Goal: Task Accomplishment & Management: Manage account settings

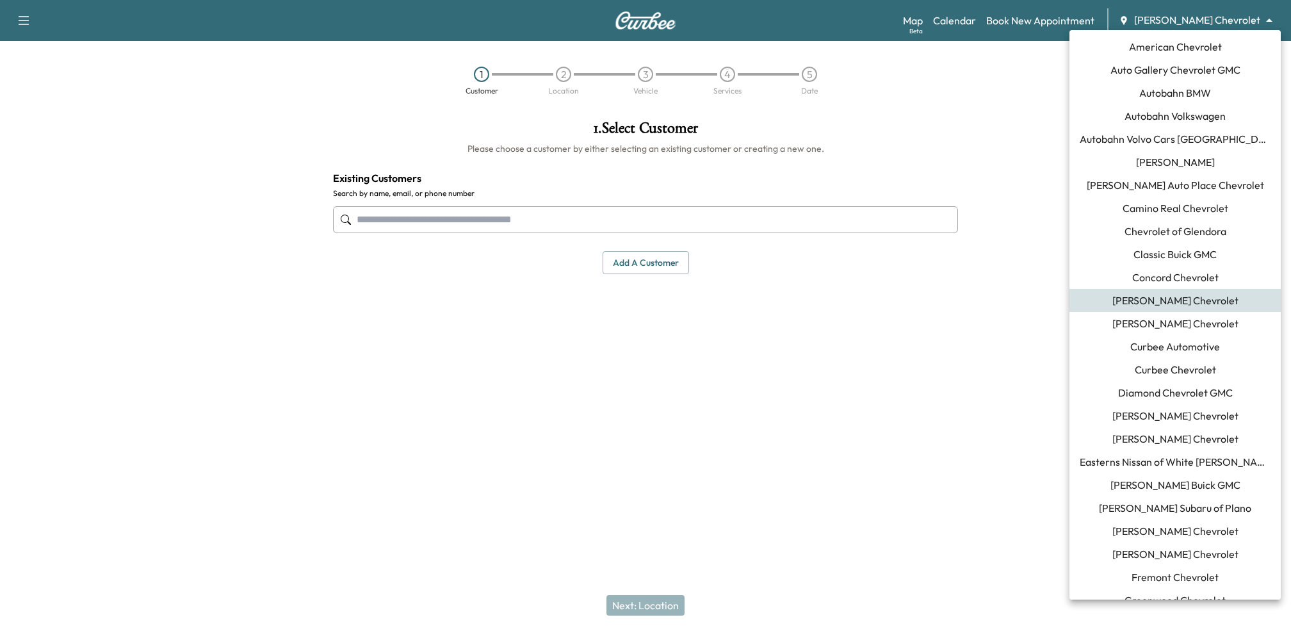
click at [1249, 17] on body "Support Log Out Map Beta Calendar Book New Appointment [PERSON_NAME] Chevrolet …" at bounding box center [645, 315] width 1291 height 631
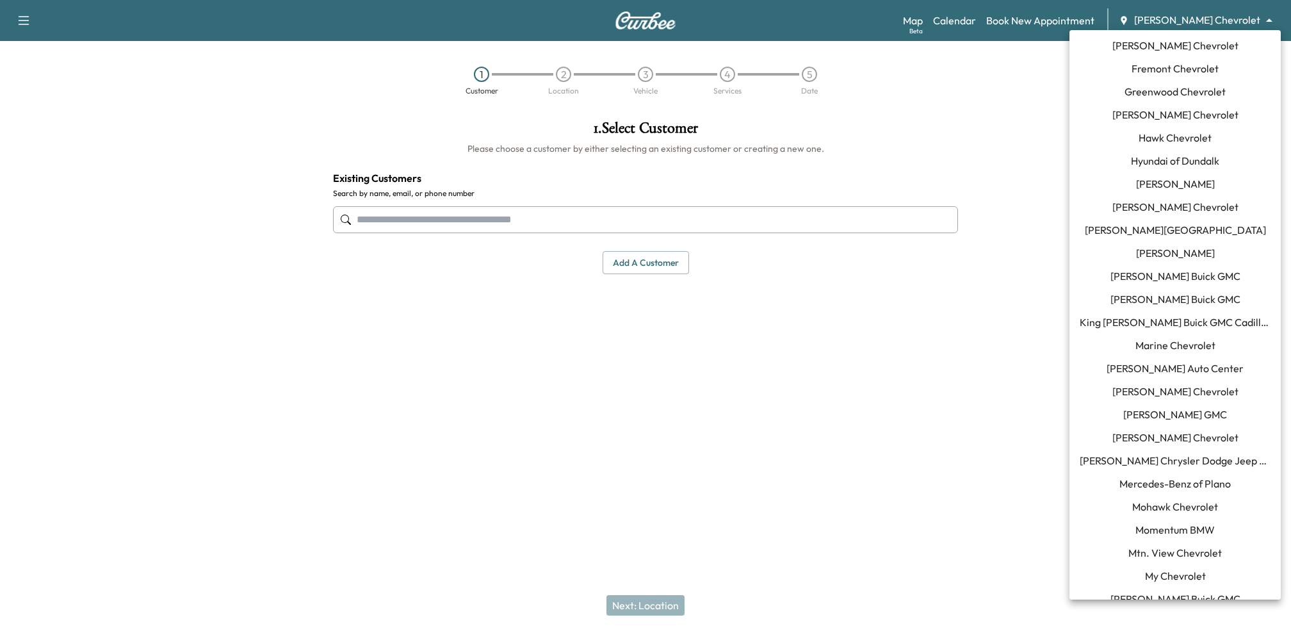
scroll to position [510, 0]
click at [1168, 387] on span "[PERSON_NAME] Chevrolet" at bounding box center [1175, 389] width 126 height 15
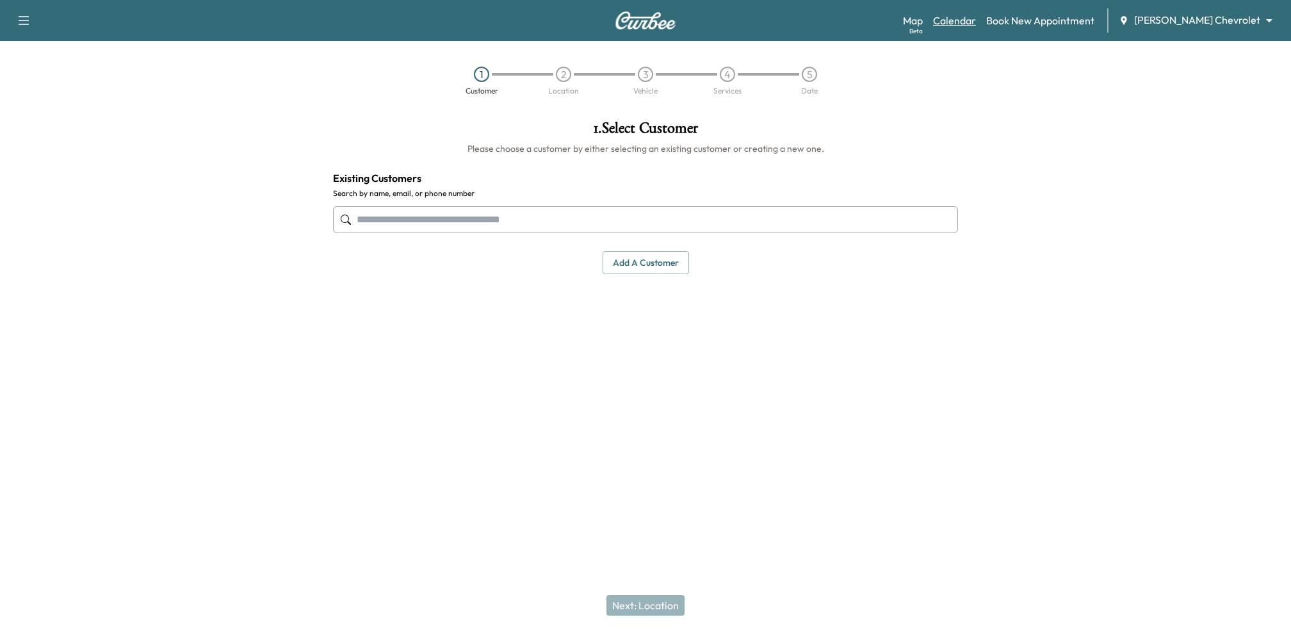
click at [976, 27] on link "Calendar" at bounding box center [954, 20] width 43 height 15
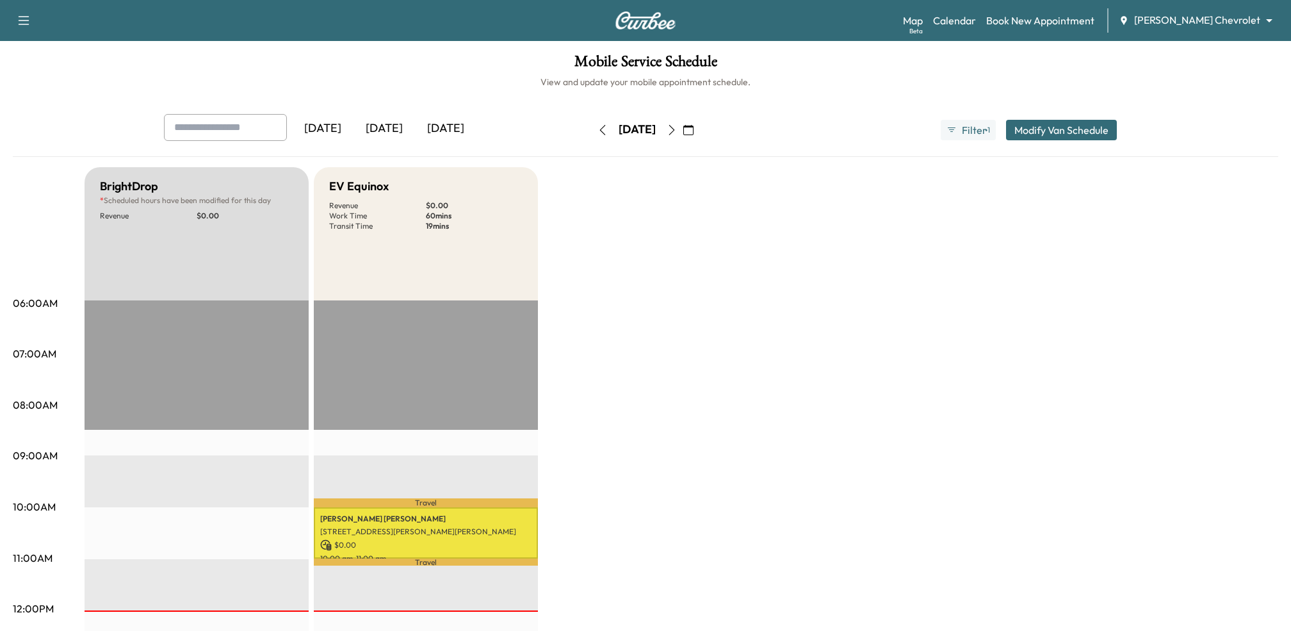
click at [675, 125] on icon "button" at bounding box center [672, 130] width 6 height 10
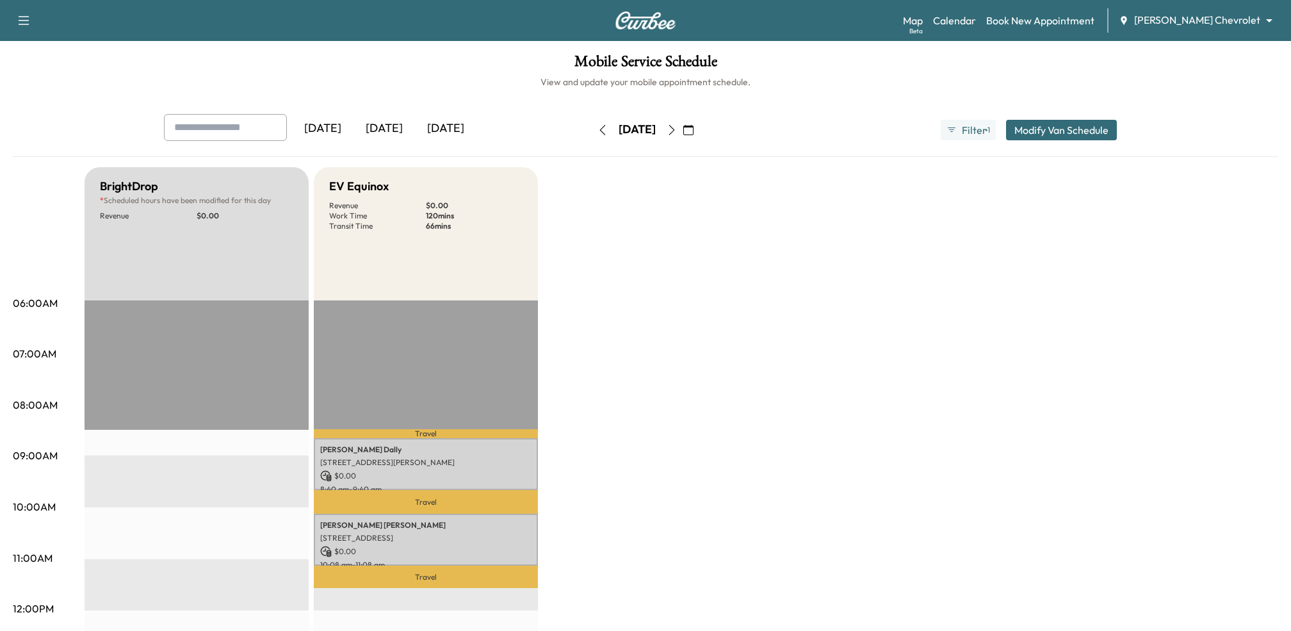
click at [699, 125] on button "button" at bounding box center [688, 130] width 22 height 20
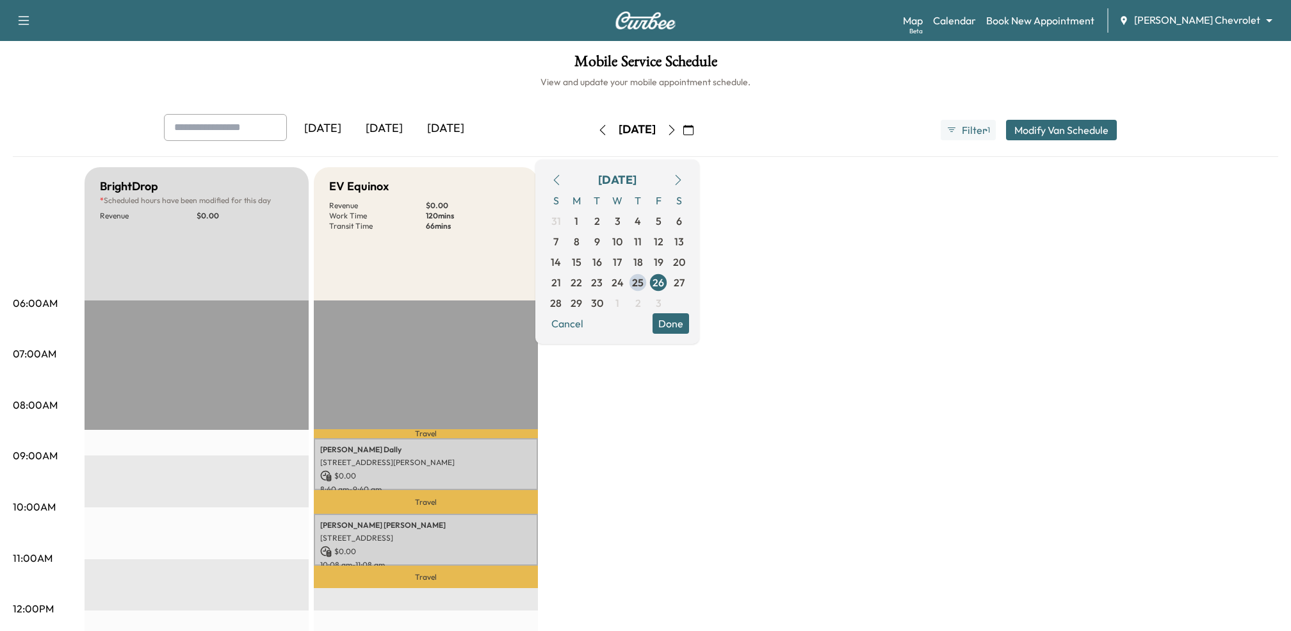
click at [677, 127] on icon "button" at bounding box center [671, 130] width 10 height 10
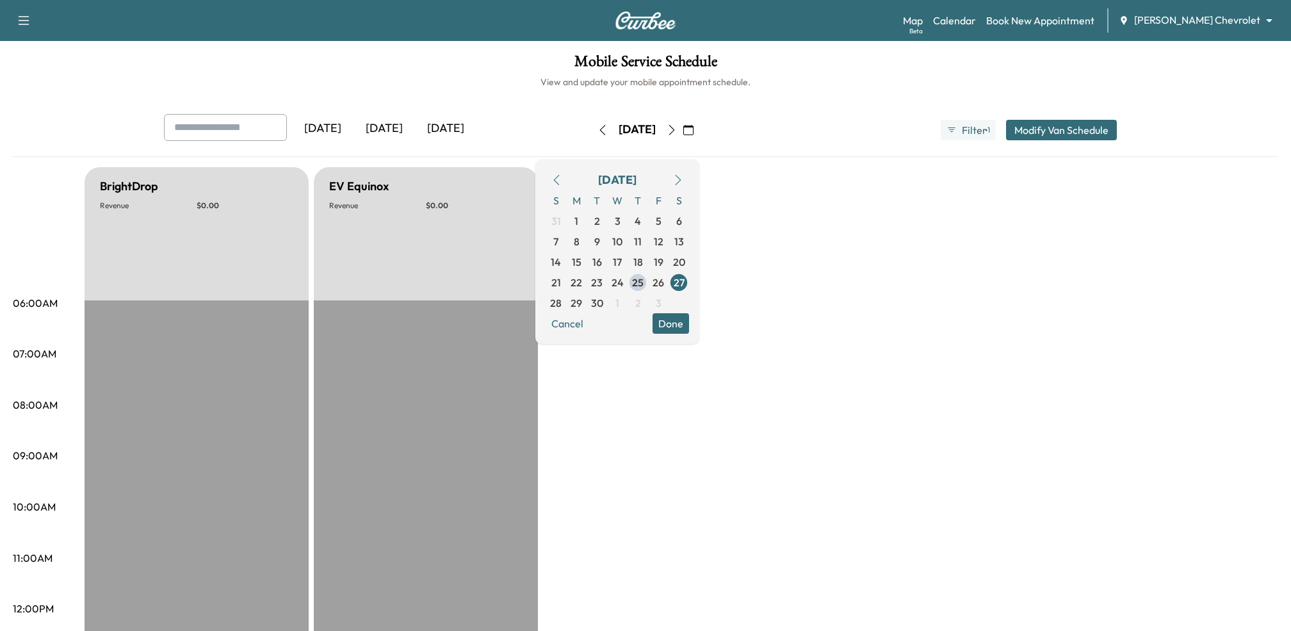
click at [677, 127] on icon "button" at bounding box center [671, 130] width 10 height 10
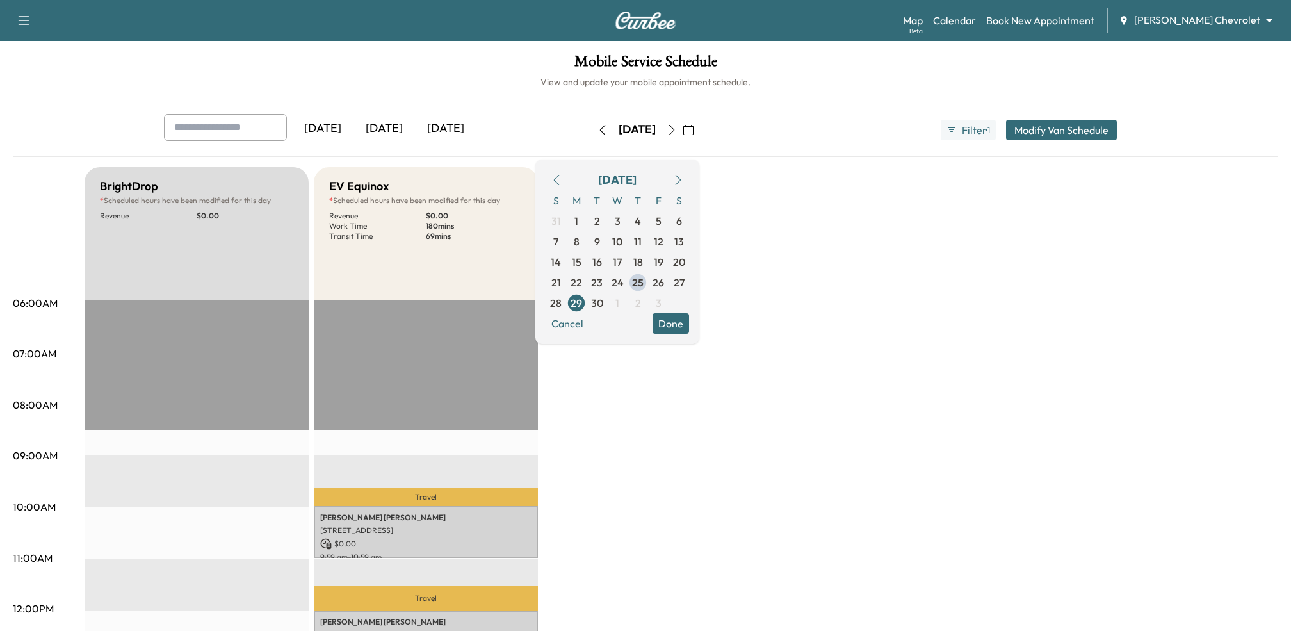
click at [677, 131] on icon "button" at bounding box center [671, 130] width 10 height 10
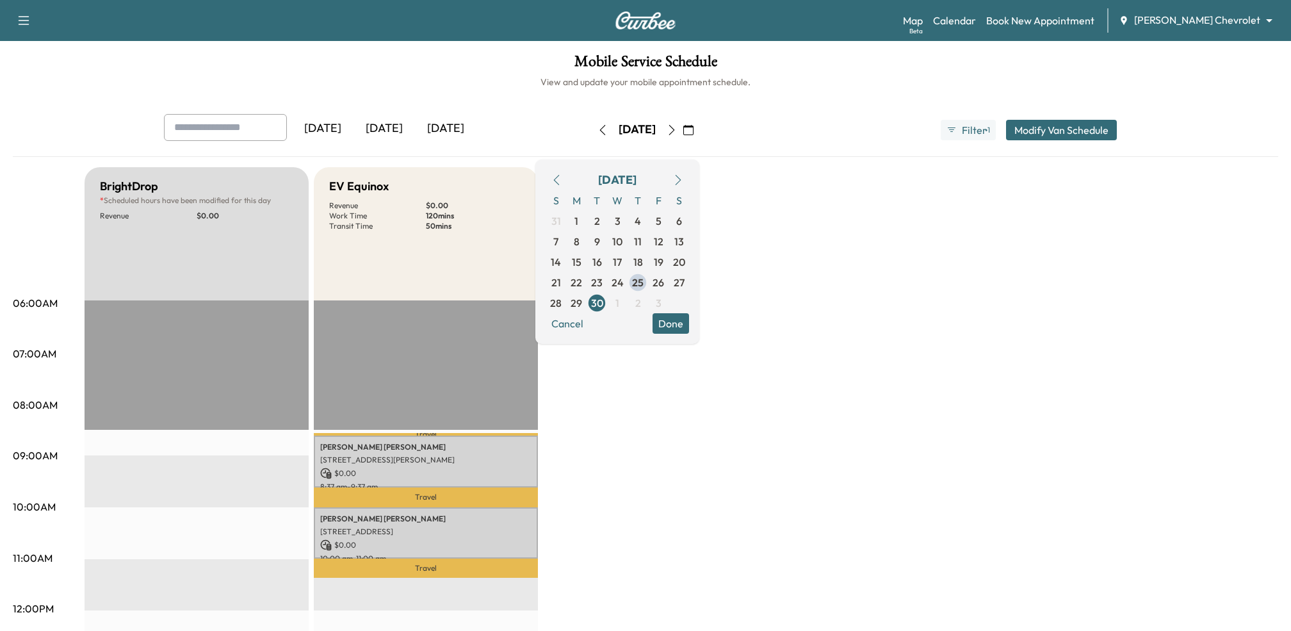
click at [677, 130] on icon "button" at bounding box center [671, 130] width 10 height 10
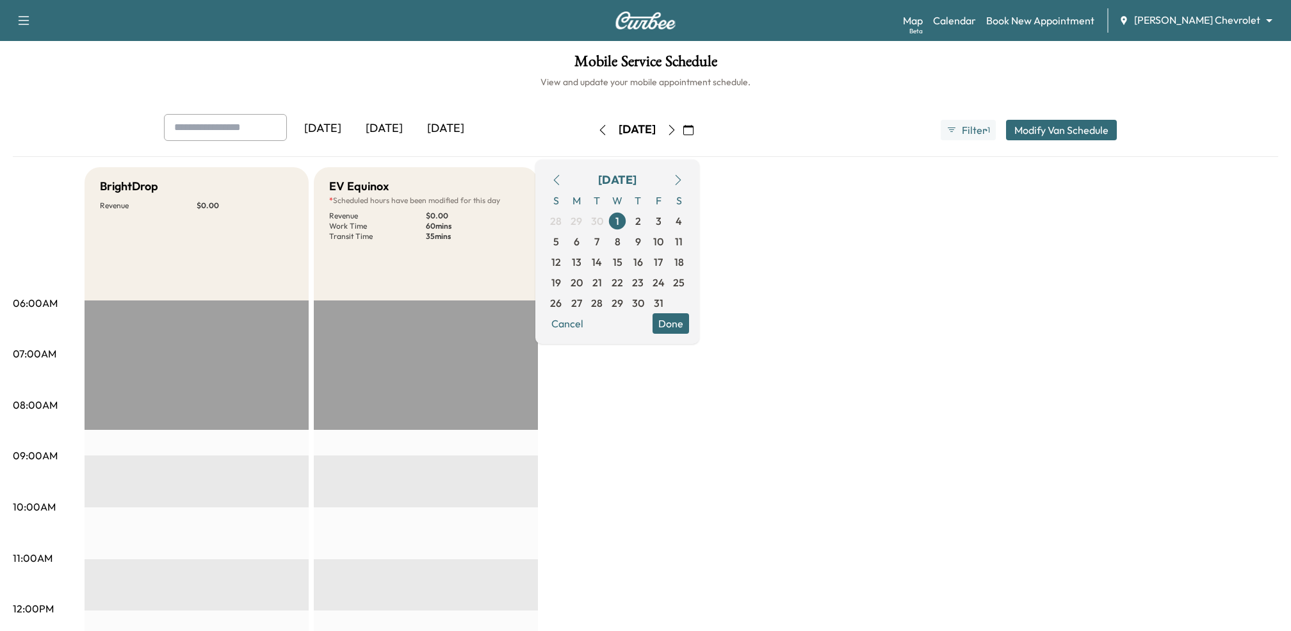
click at [597, 131] on icon "button" at bounding box center [602, 130] width 10 height 10
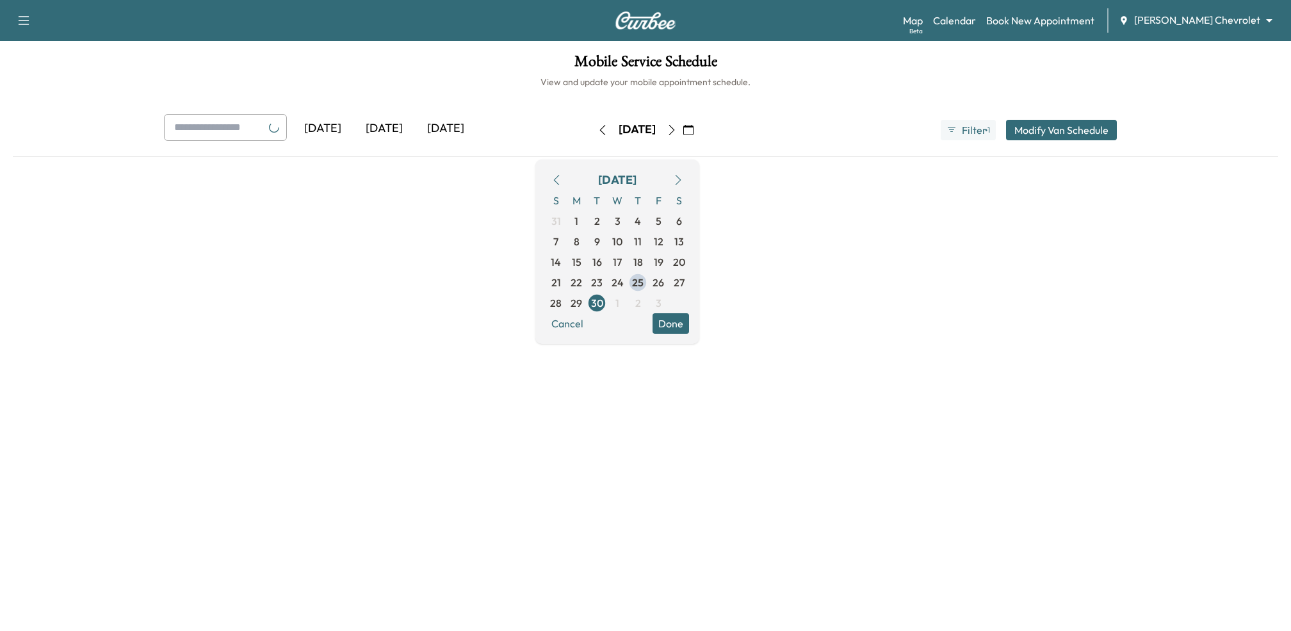
click at [597, 131] on icon "button" at bounding box center [602, 130] width 10 height 10
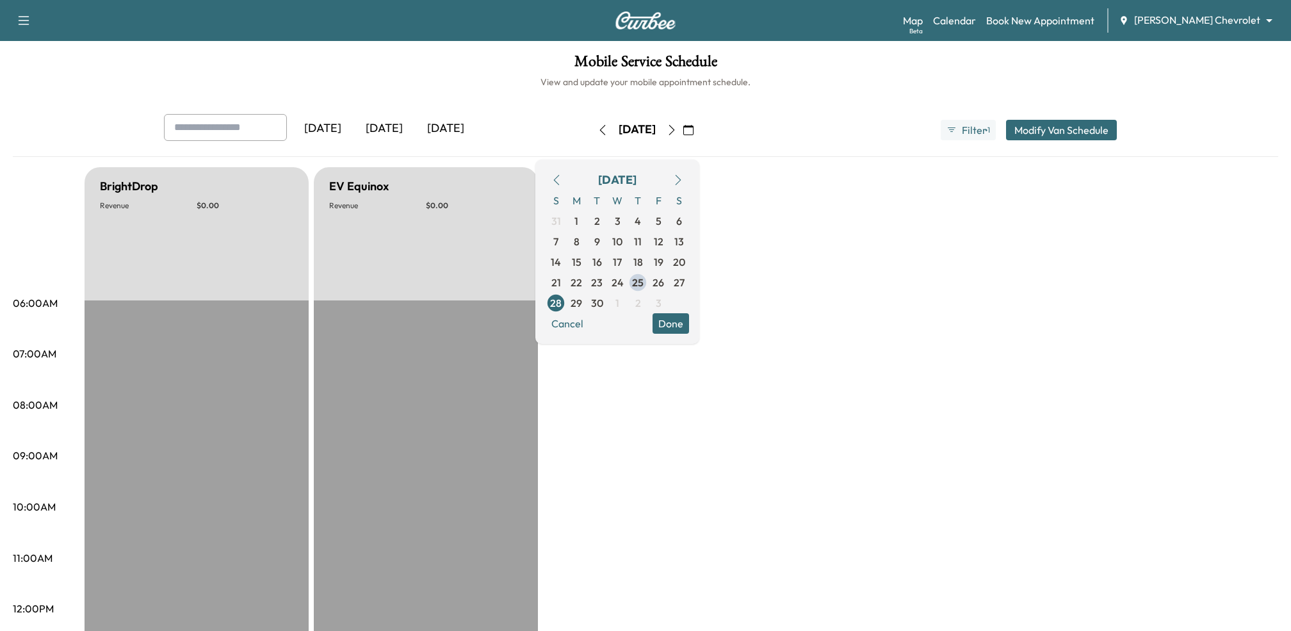
click at [388, 129] on div "Today" at bounding box center [383, 128] width 61 height 29
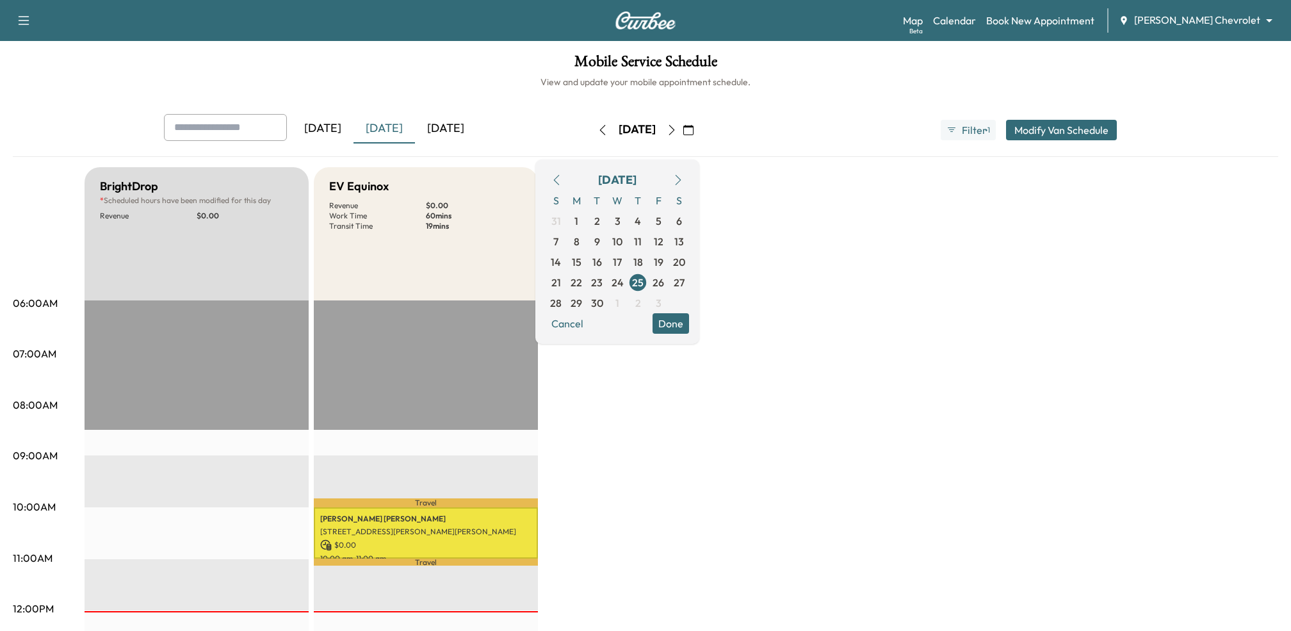
click at [474, 130] on div "Tomorrow" at bounding box center [445, 128] width 61 height 29
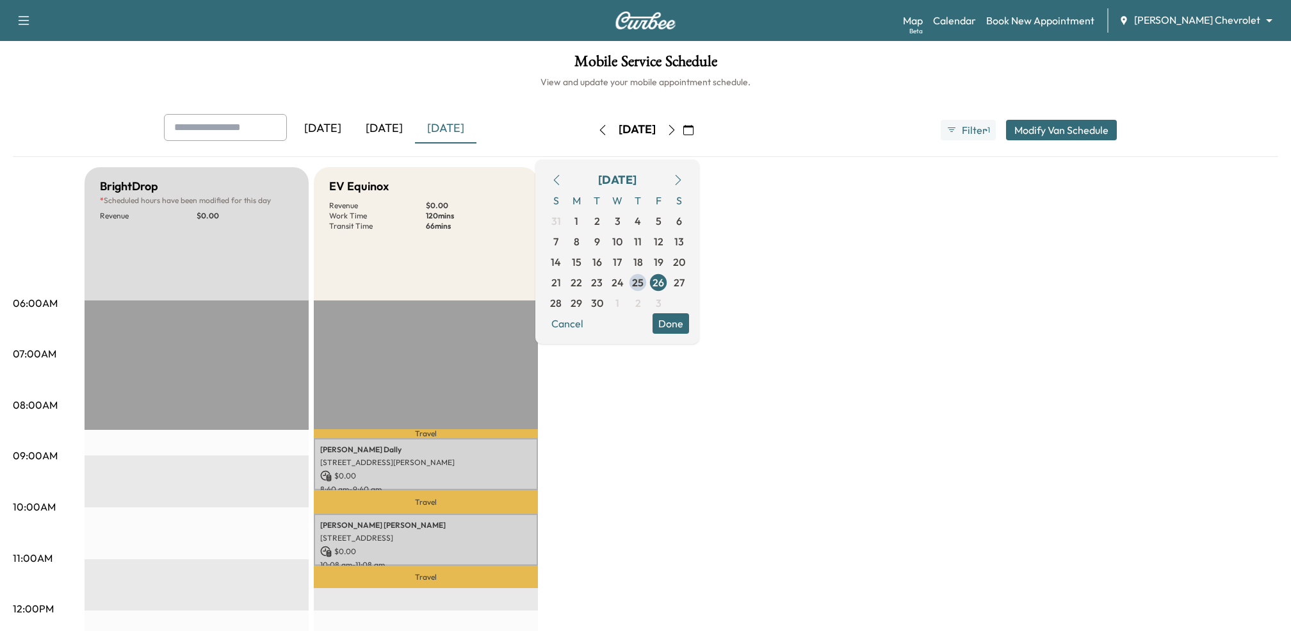
click at [677, 131] on icon "button" at bounding box center [671, 130] width 10 height 10
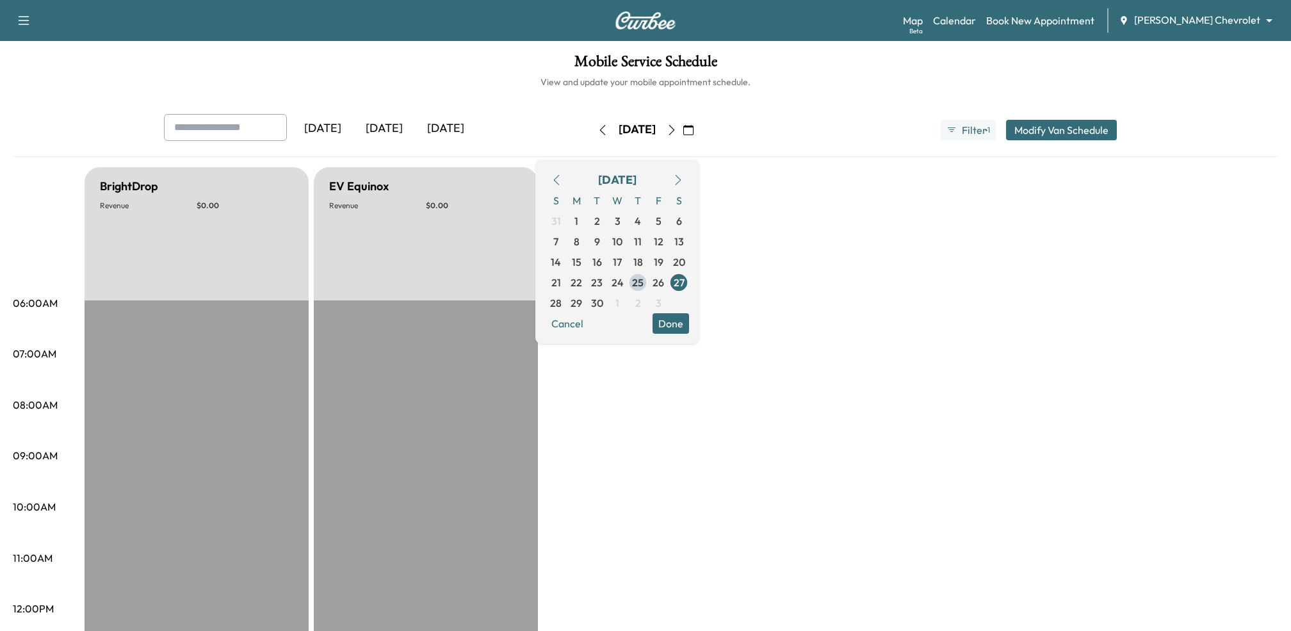
click at [682, 131] on button "button" at bounding box center [672, 130] width 22 height 20
click at [677, 130] on icon "button" at bounding box center [671, 130] width 10 height 10
type input "***"
type input "**"
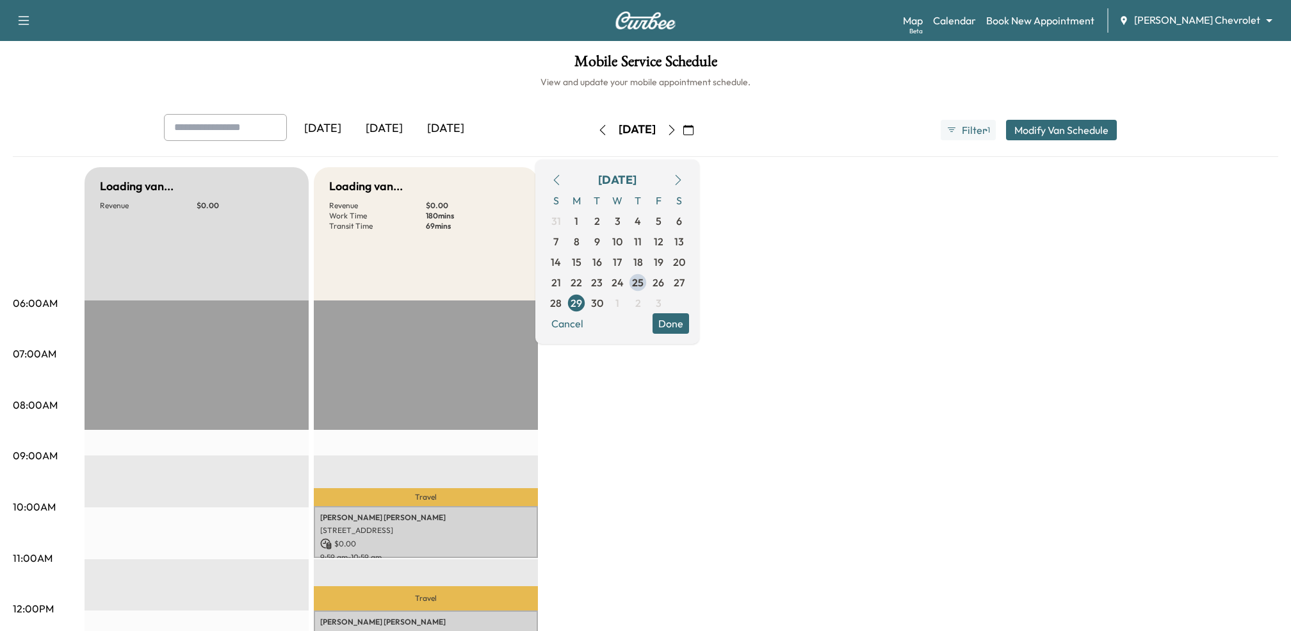
click at [1040, 134] on button "Modify Van Schedule" at bounding box center [1061, 130] width 111 height 20
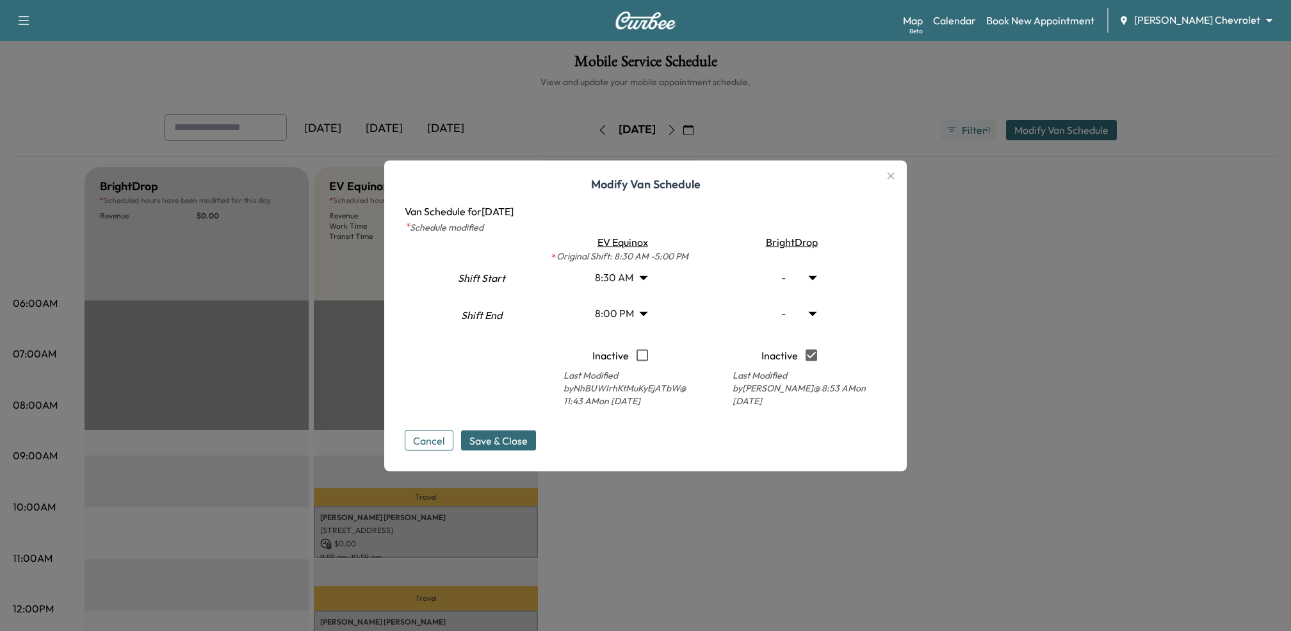
type input "***"
type input "**"
click at [494, 442] on span "Save & Close" at bounding box center [498, 439] width 58 height 15
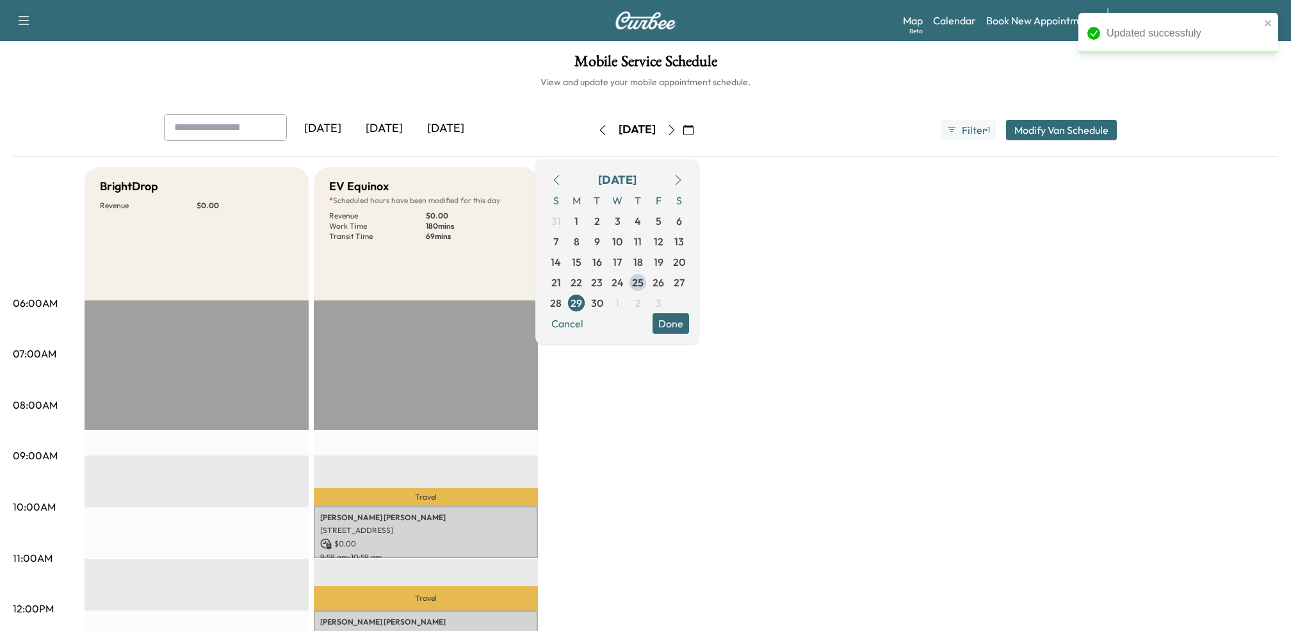
click at [689, 325] on button "Done" at bounding box center [670, 323] width 36 height 20
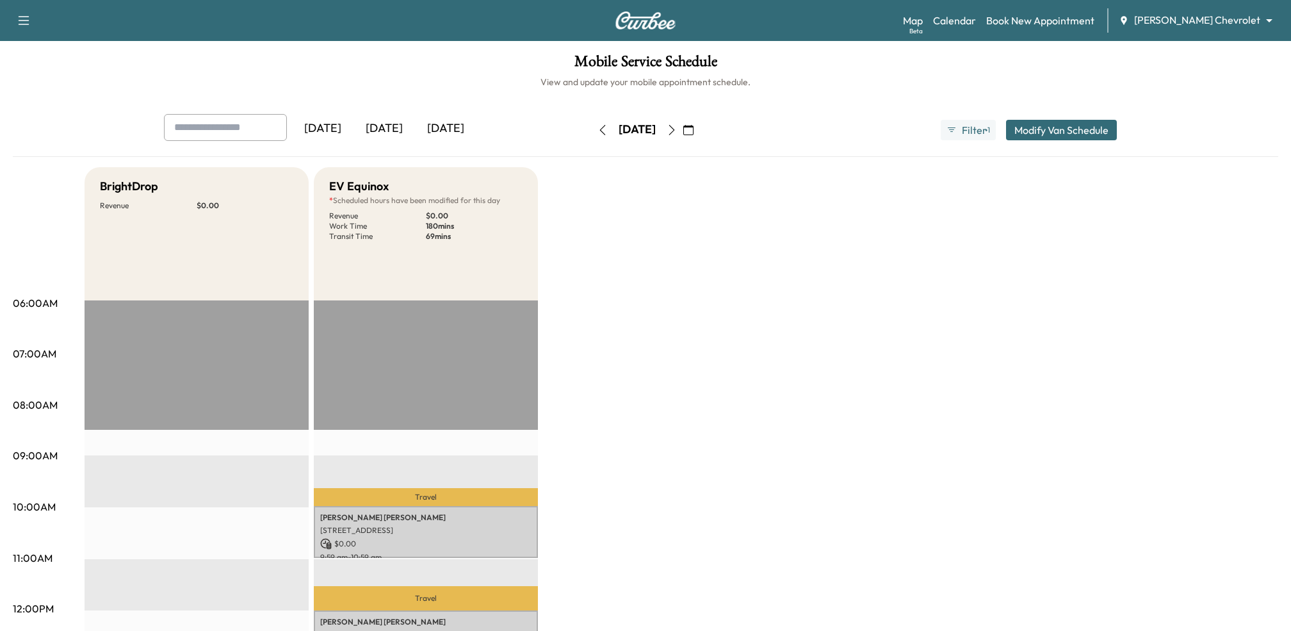
click at [677, 127] on icon "button" at bounding box center [671, 130] width 10 height 10
type input "**"
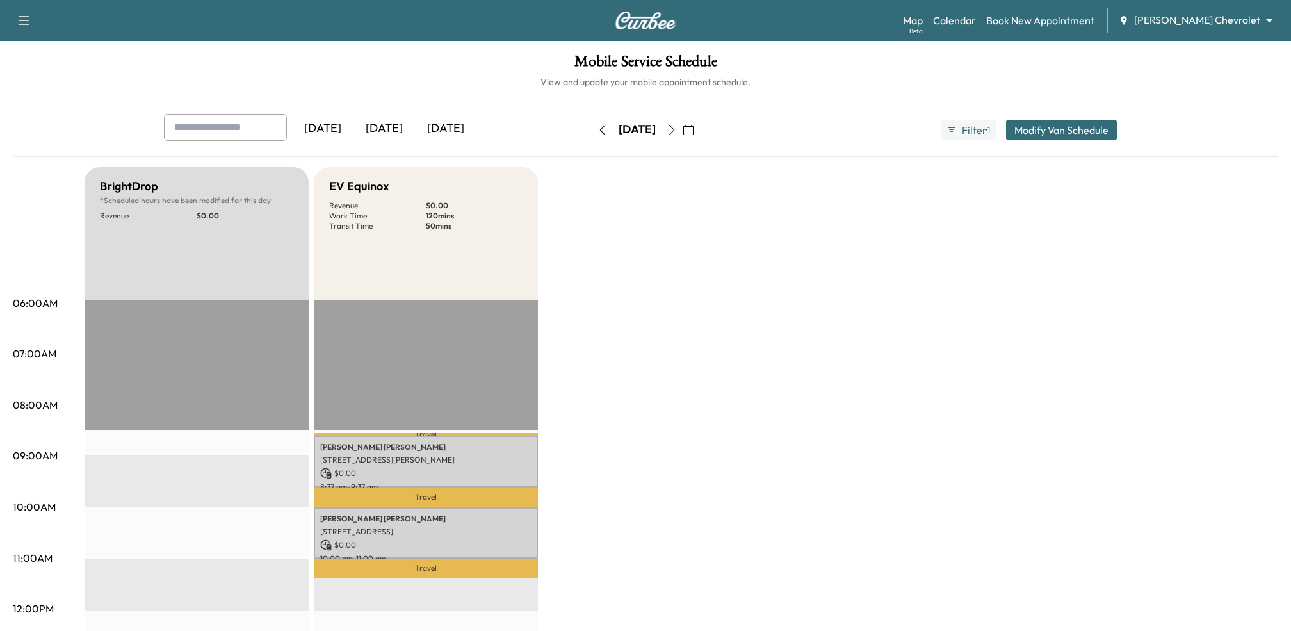
click at [1084, 134] on button "Modify Van Schedule" at bounding box center [1061, 130] width 111 height 20
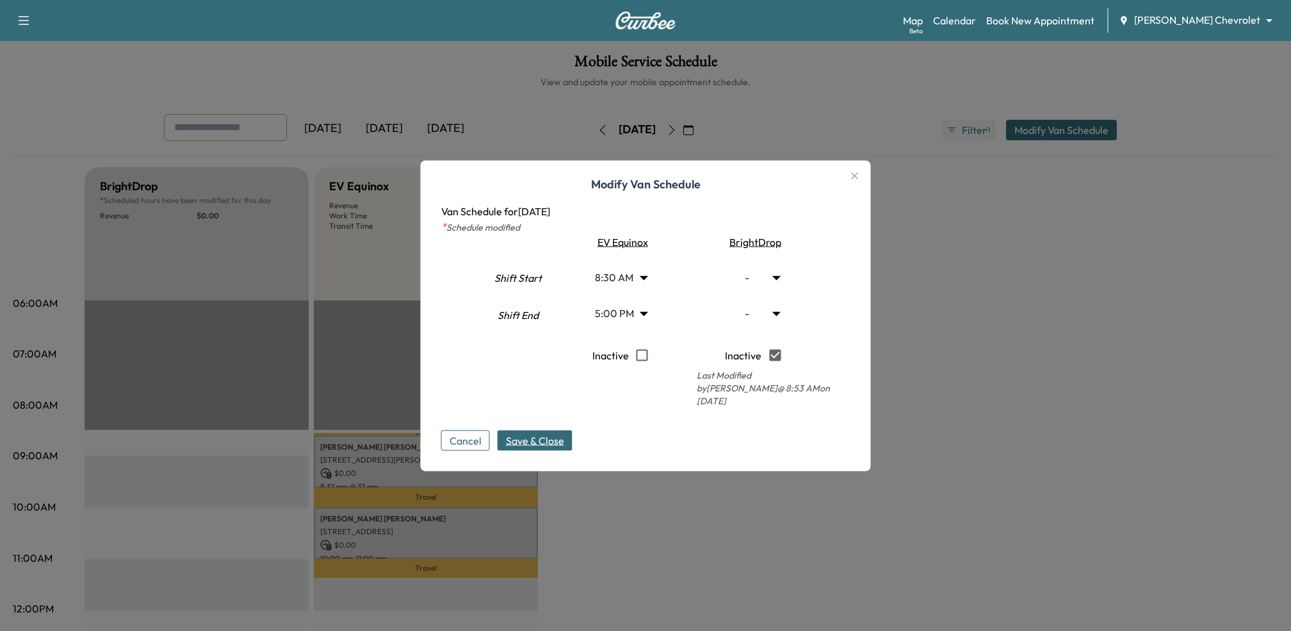
type input "***"
type input "**"
click at [560, 437] on span "Save & Close" at bounding box center [535, 439] width 58 height 15
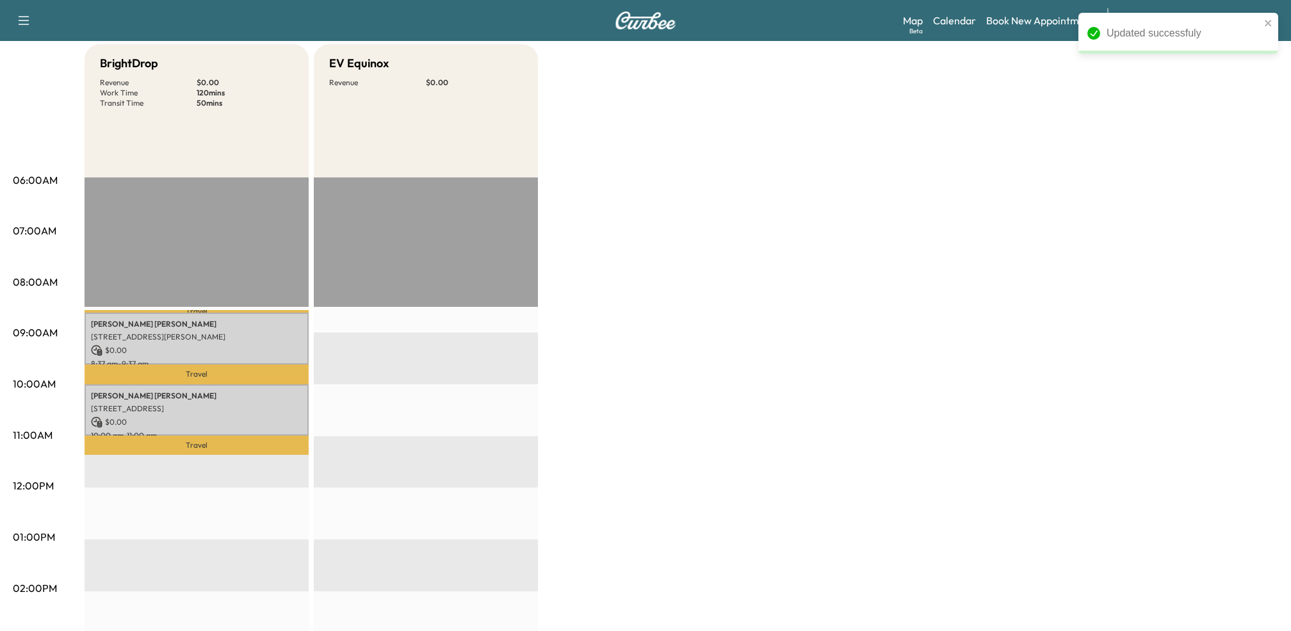
scroll to position [163, 0]
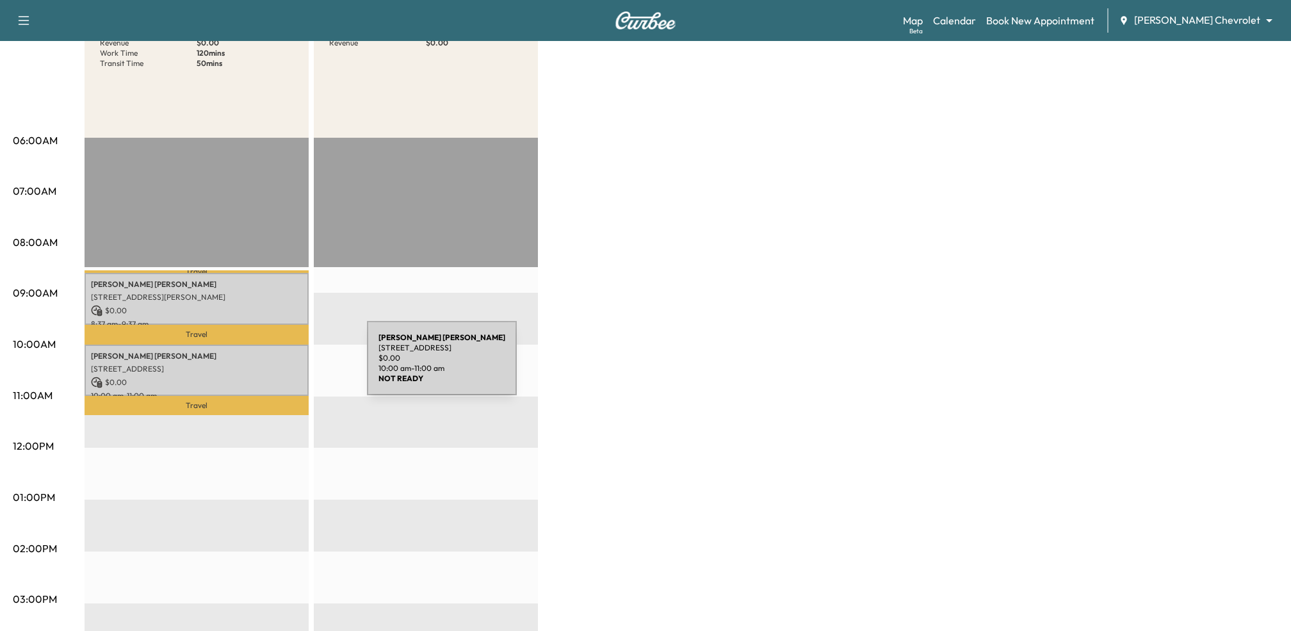
click at [271, 366] on p "10725 Sheridan Ave S, Minneapolis, MN 55431, USA" at bounding box center [196, 369] width 211 height 10
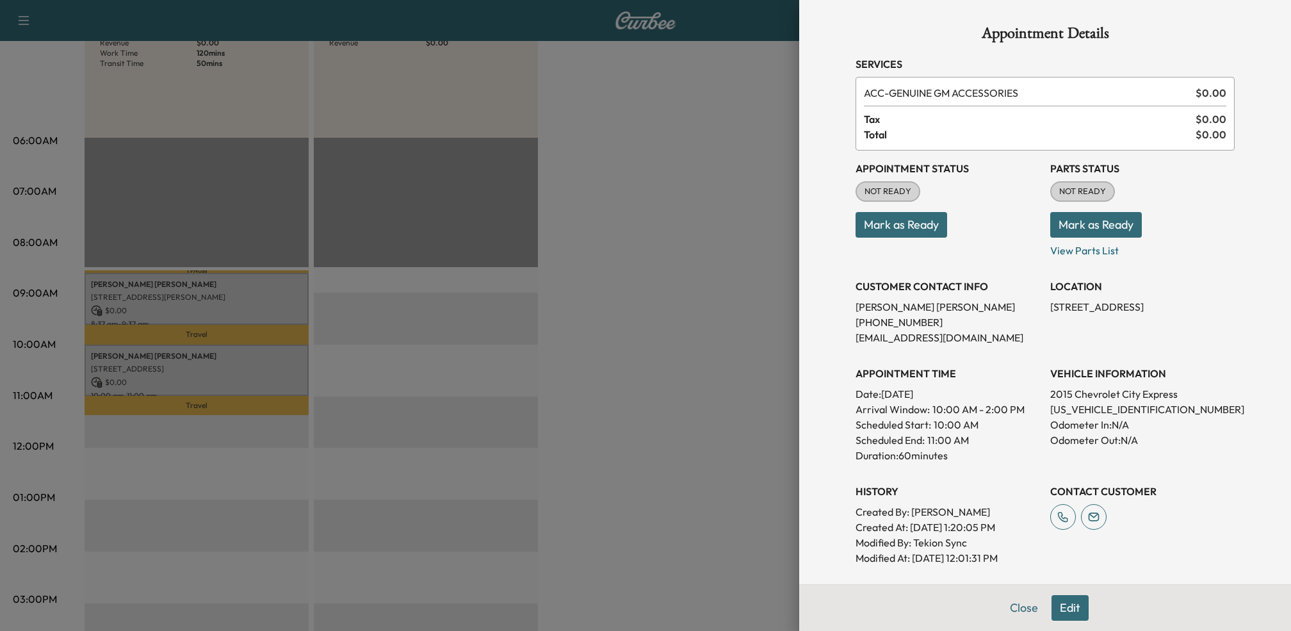
click at [121, 307] on div at bounding box center [645, 315] width 1291 height 631
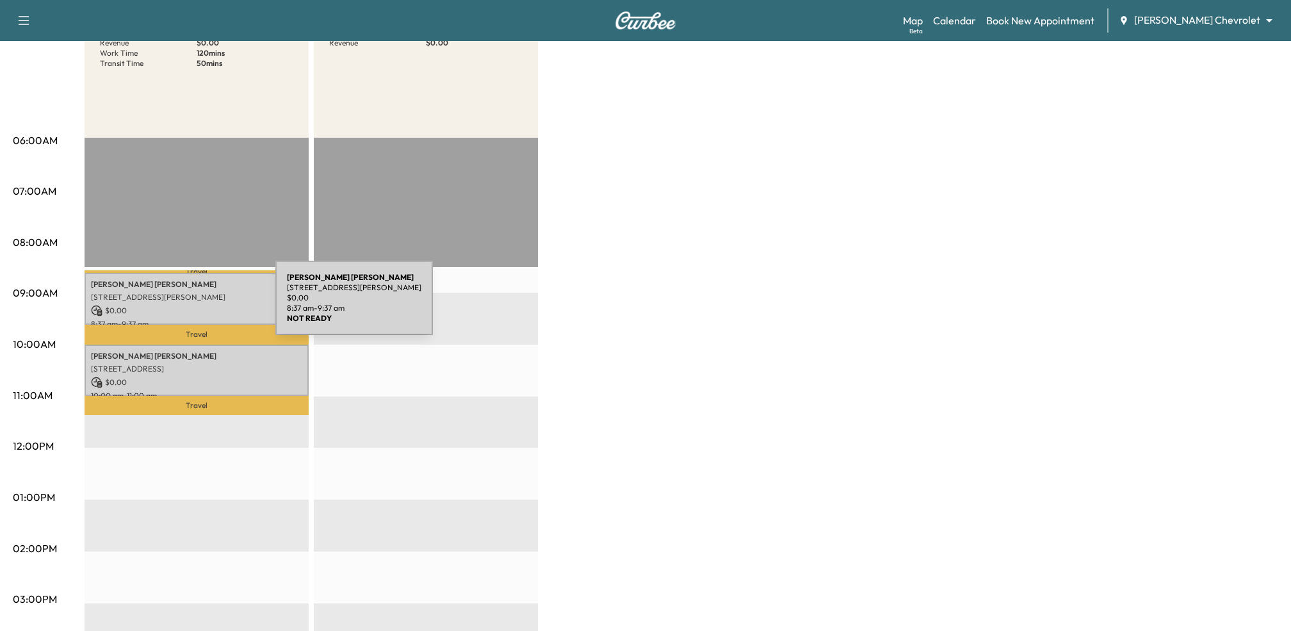
click at [179, 305] on p "$ 0.00" at bounding box center [196, 311] width 211 height 12
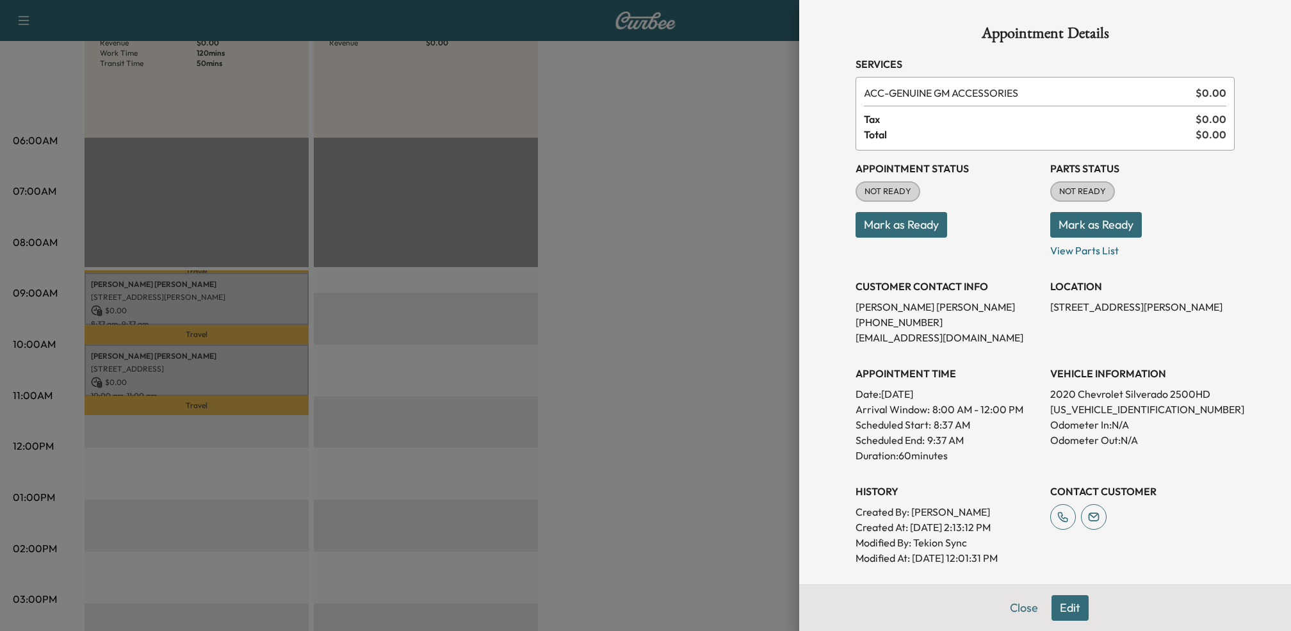
click at [668, 304] on div at bounding box center [645, 315] width 1291 height 631
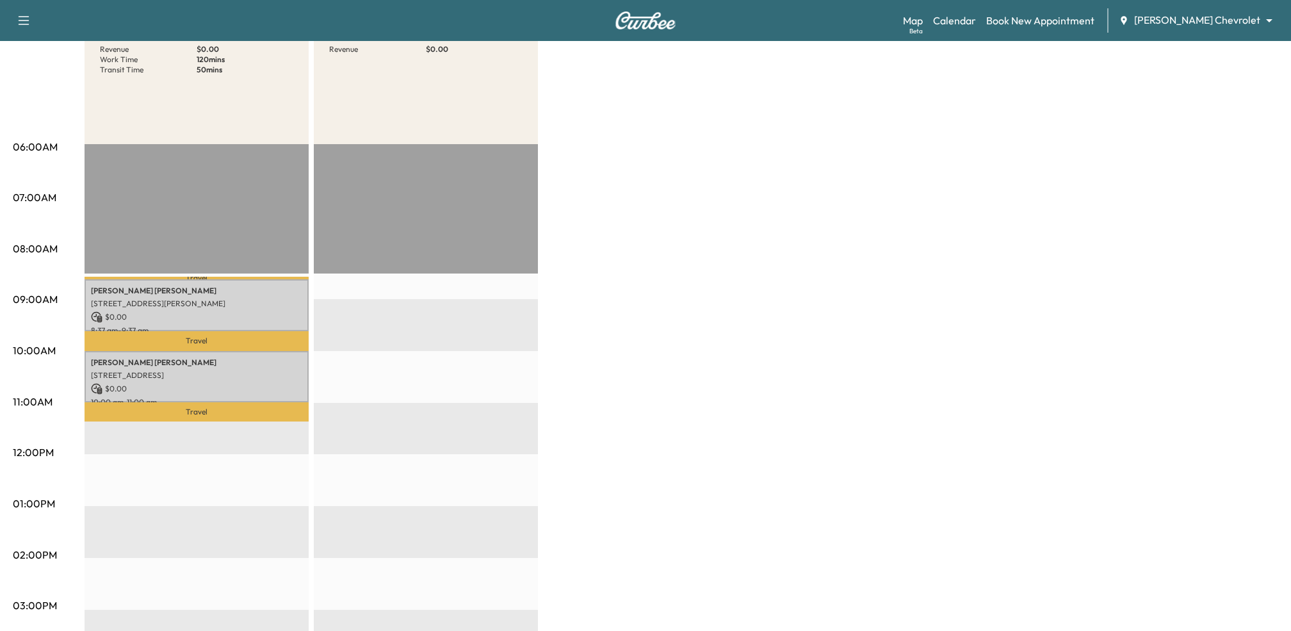
scroll to position [0, 0]
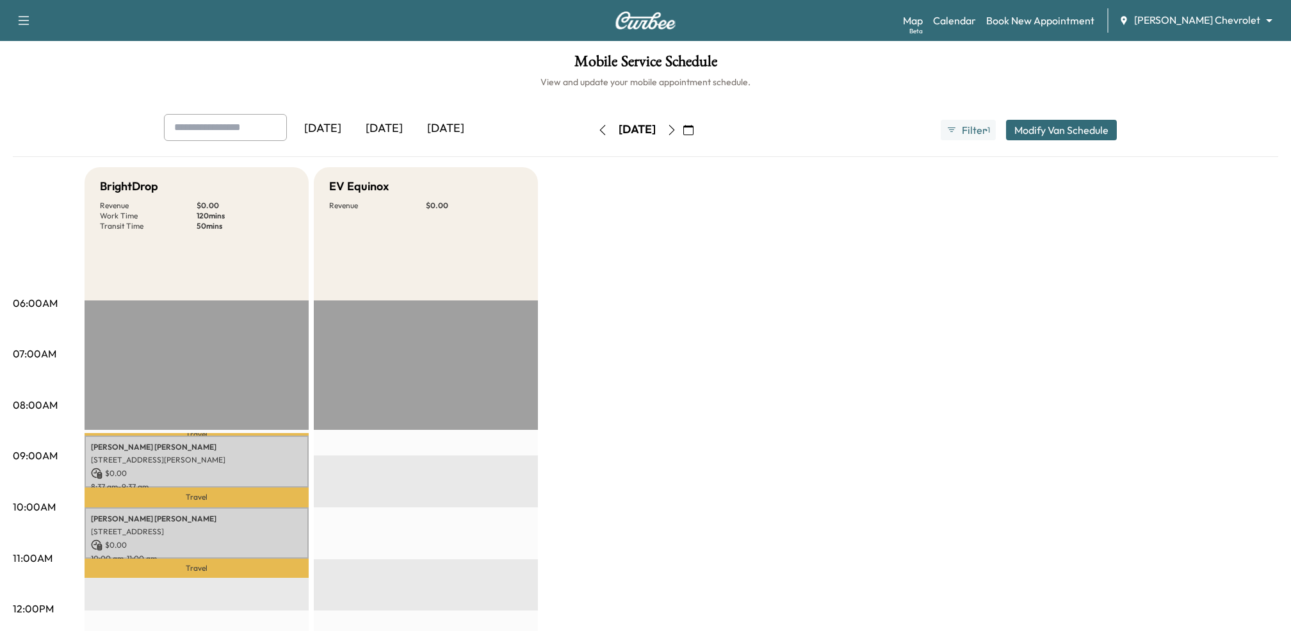
click at [675, 127] on icon "button" at bounding box center [672, 130] width 6 height 10
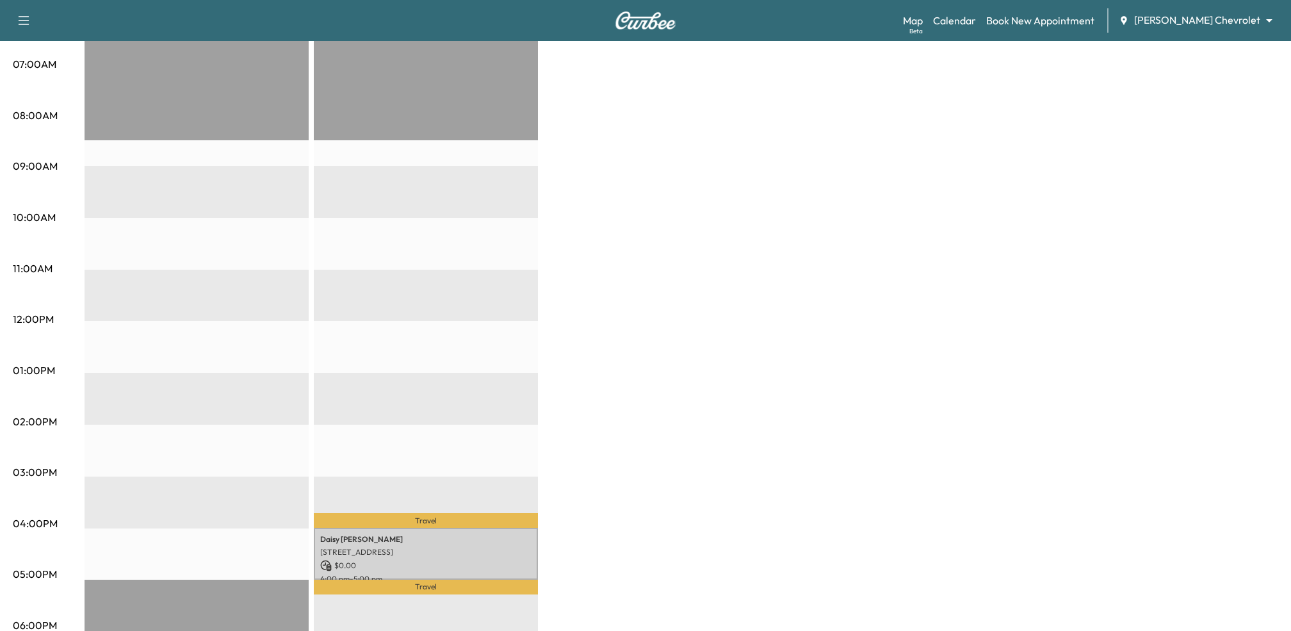
scroll to position [296, 0]
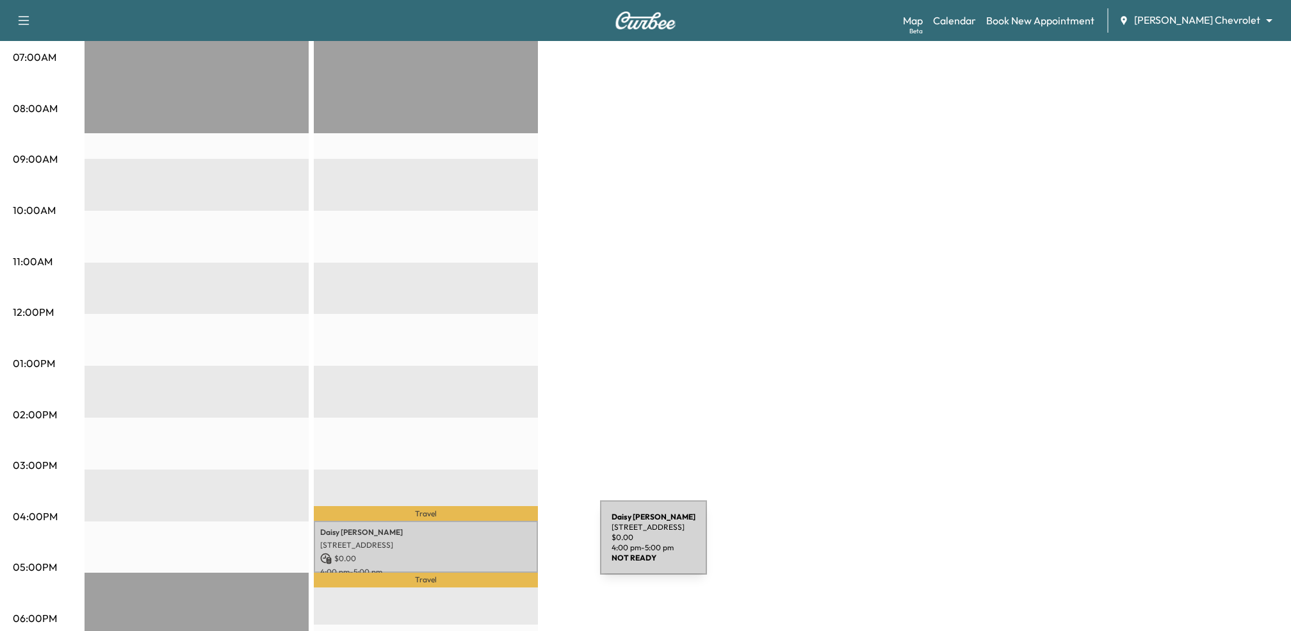
click at [497, 542] on p "8135 Joliet Ave S, Cottage Grove, MN 55016, USA" at bounding box center [425, 545] width 211 height 10
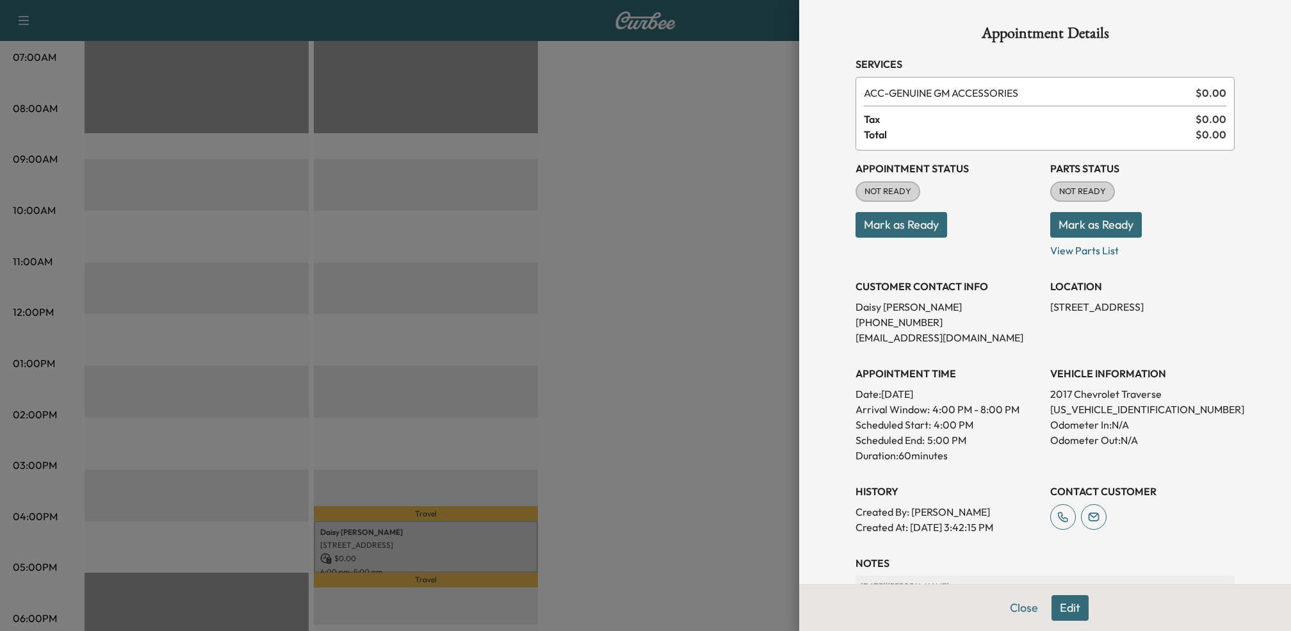
click at [706, 367] on div at bounding box center [645, 315] width 1291 height 631
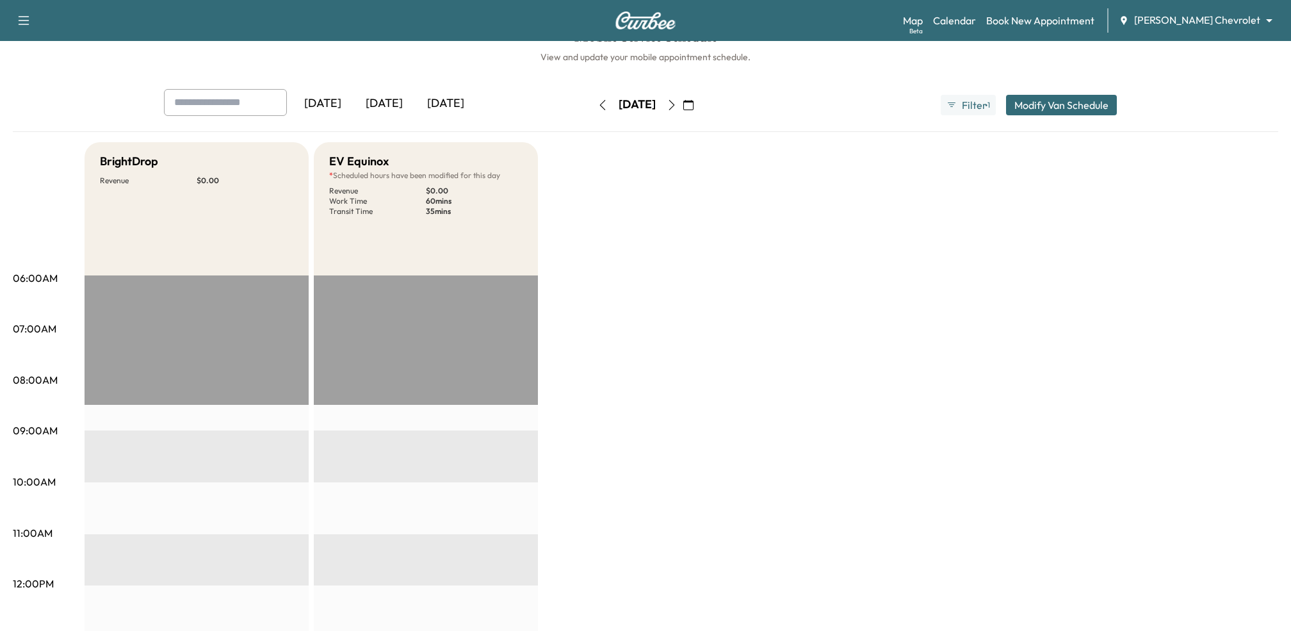
scroll to position [0, 0]
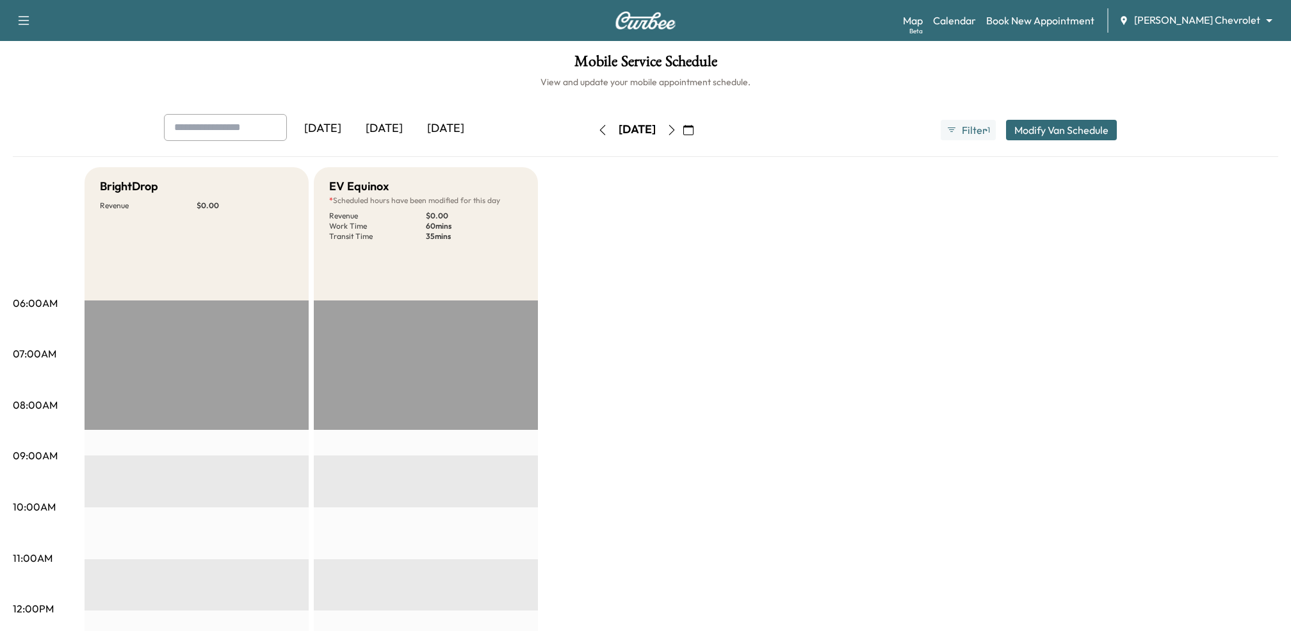
click at [677, 133] on icon "button" at bounding box center [671, 130] width 10 height 10
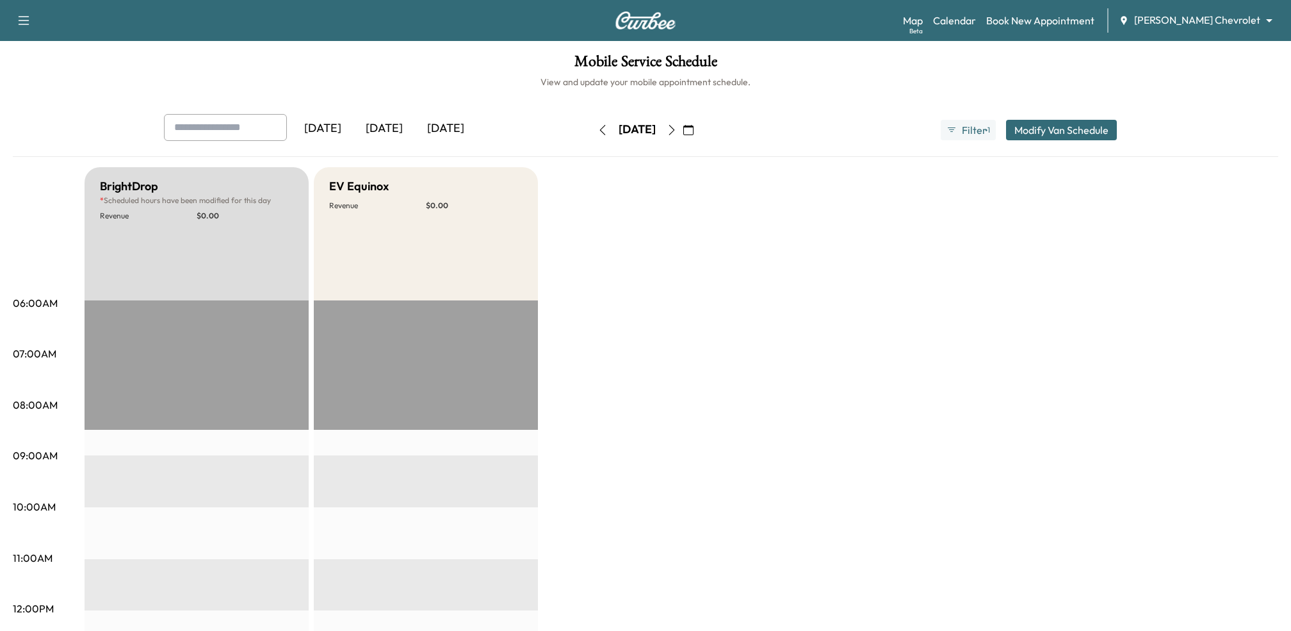
click at [597, 133] on icon "button" at bounding box center [602, 130] width 10 height 10
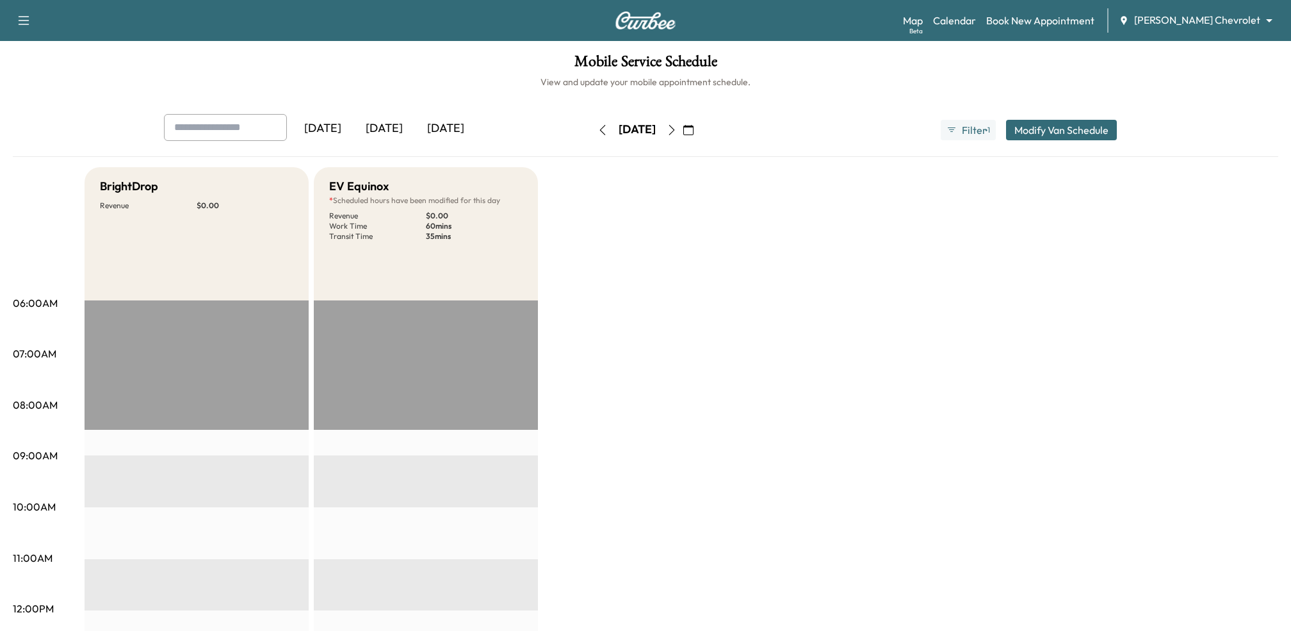
click at [677, 130] on icon "button" at bounding box center [671, 130] width 10 height 10
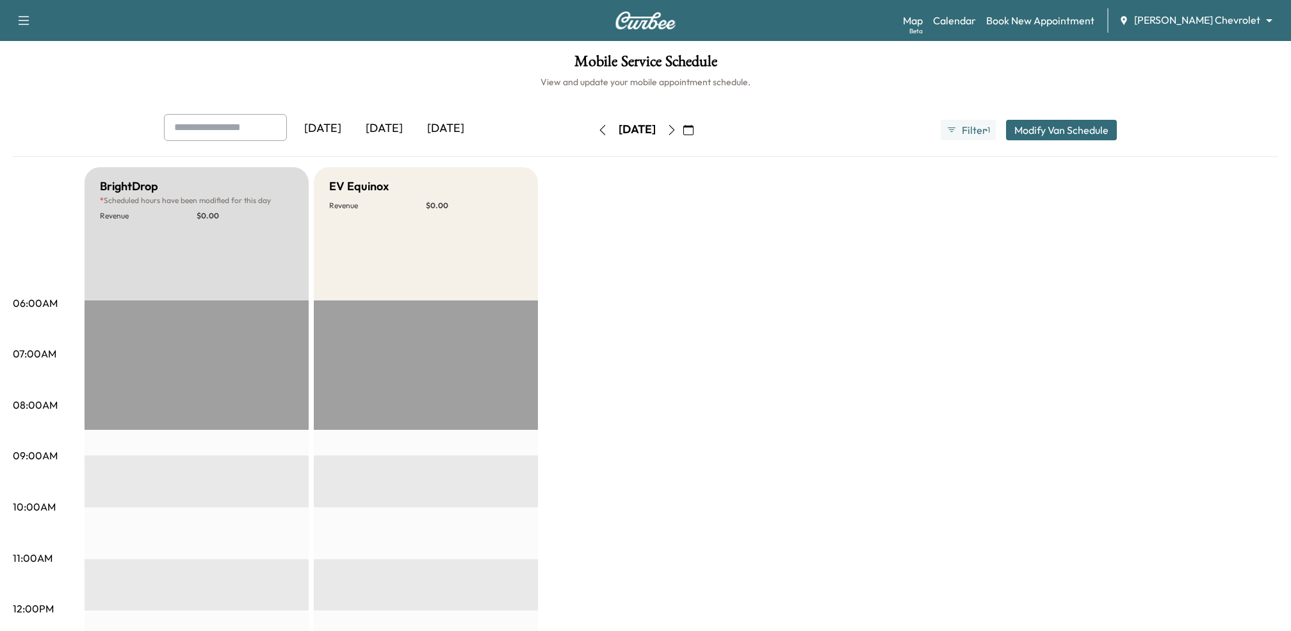
click at [675, 130] on icon "button" at bounding box center [672, 130] width 6 height 10
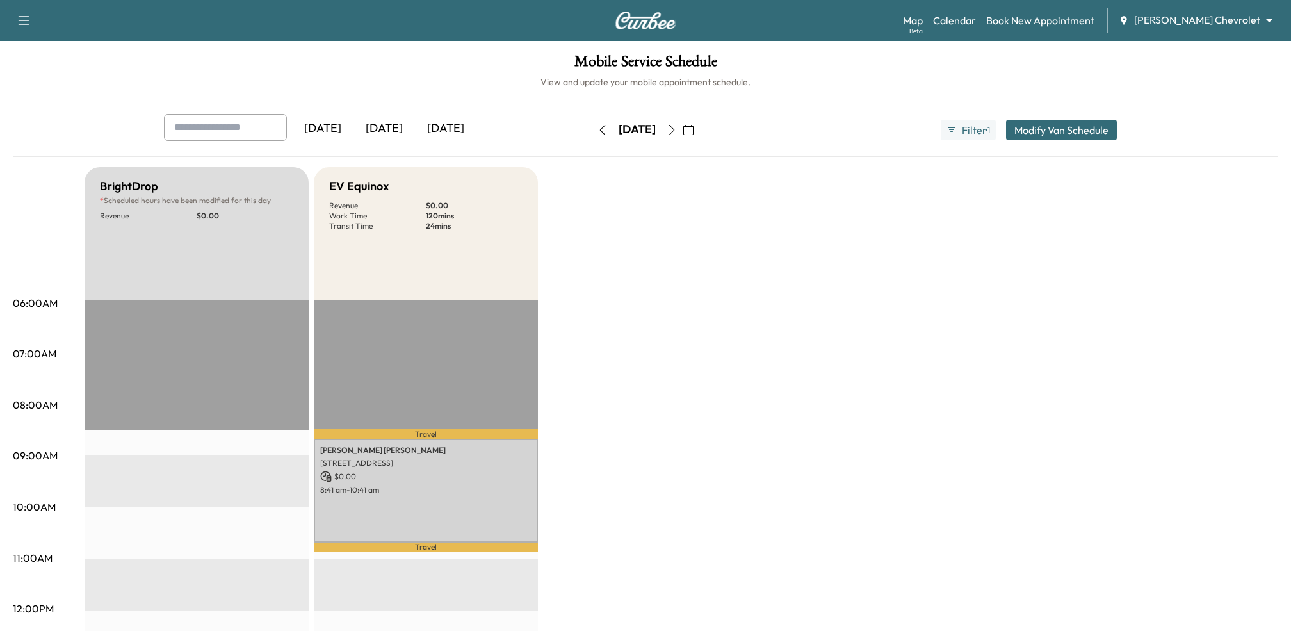
click at [677, 131] on icon "button" at bounding box center [671, 130] width 10 height 10
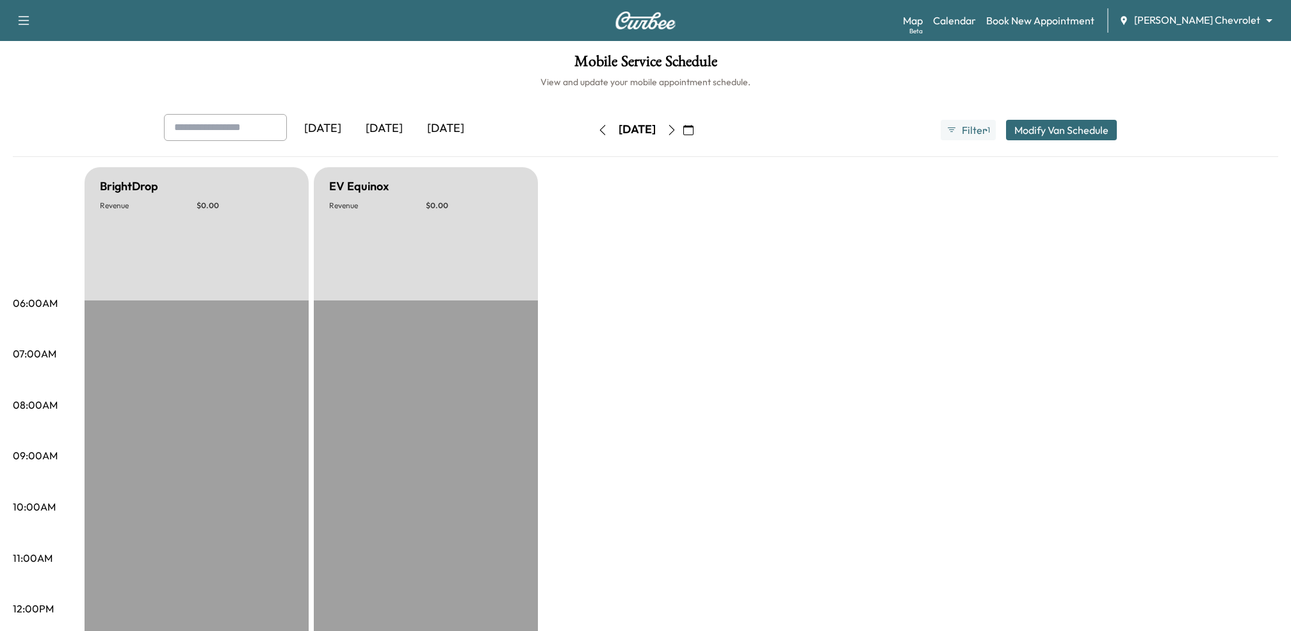
click at [597, 126] on icon "button" at bounding box center [602, 130] width 10 height 10
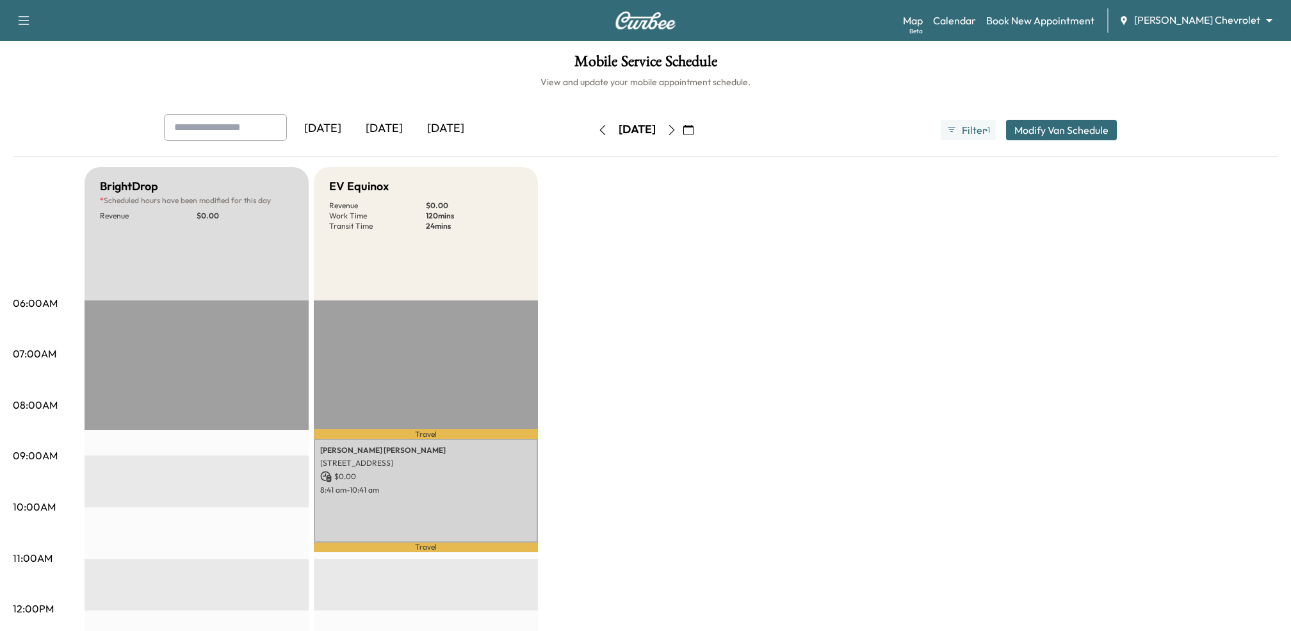
click at [597, 129] on icon "button" at bounding box center [602, 130] width 10 height 10
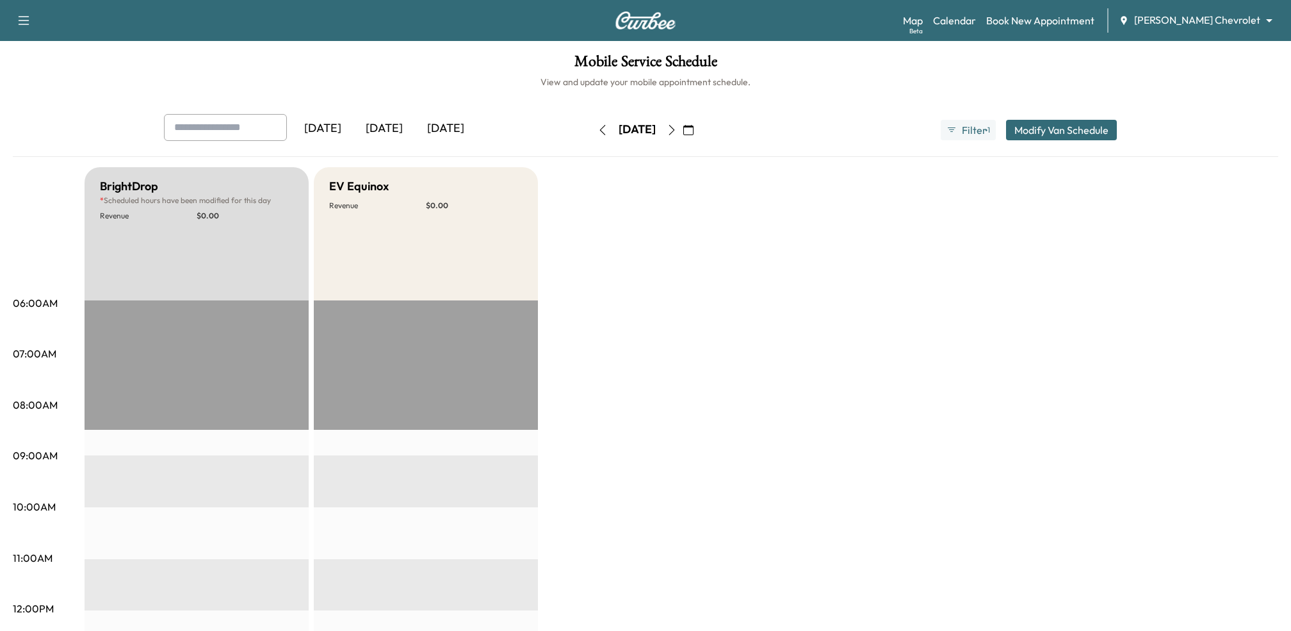
click at [597, 129] on icon "button" at bounding box center [602, 130] width 10 height 10
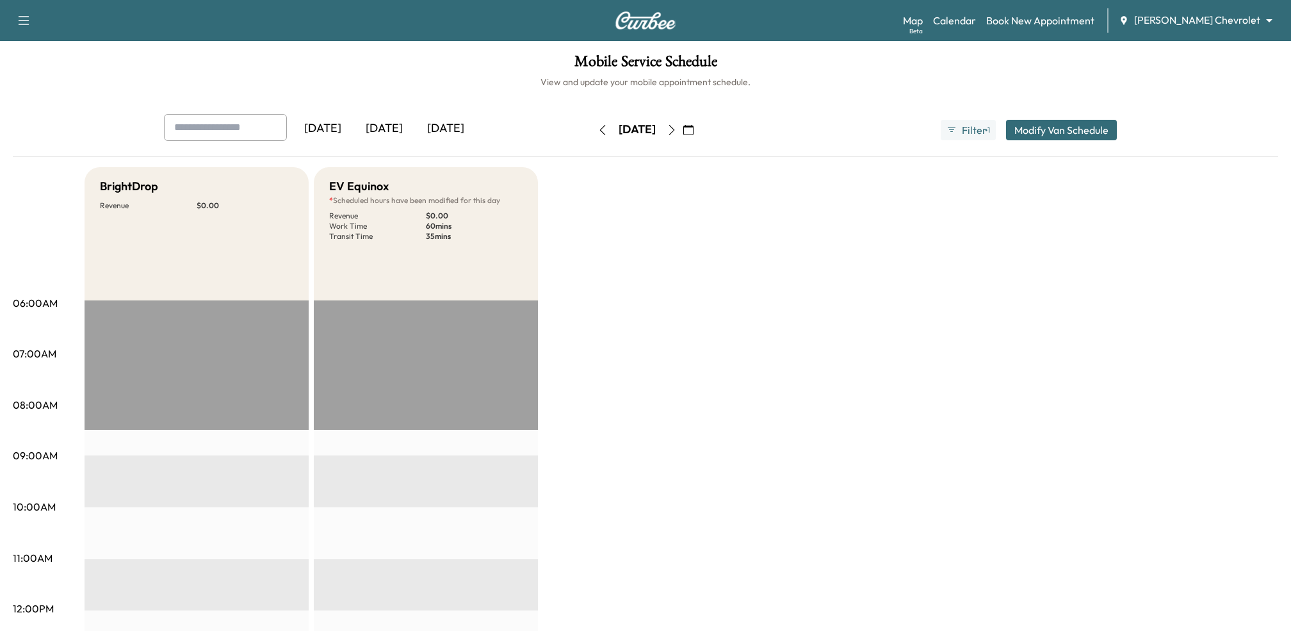
click at [677, 129] on icon "button" at bounding box center [671, 130] width 10 height 10
